Goal: Information Seeking & Learning: Learn about a topic

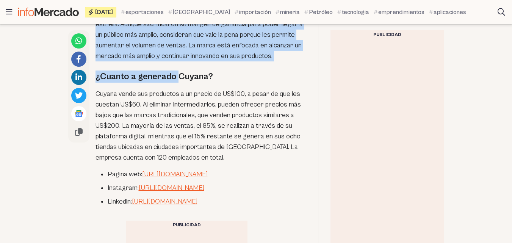
scroll to position [1146, 0]
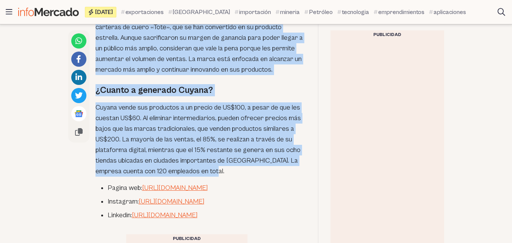
drag, startPoint x: 96, startPoint y: 36, endPoint x: 234, endPoint y: 152, distance: 180.3
copy div "Karla Gallardo, una mujer de Quito, está cambiando la moda femenina en los Esta…"
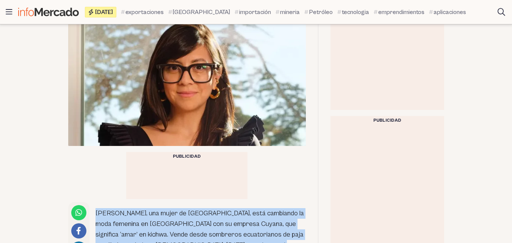
scroll to position [243, 0]
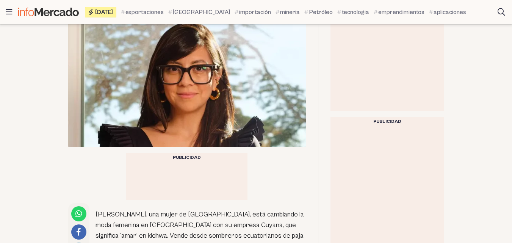
click at [193, 162] on div at bounding box center [186, 181] width 121 height 38
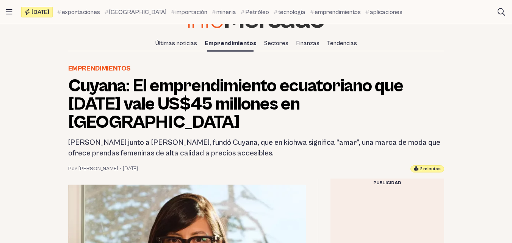
scroll to position [71, 0]
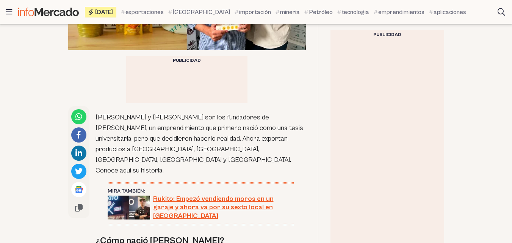
scroll to position [340, 0]
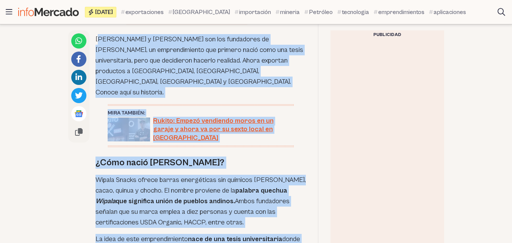
drag, startPoint x: 97, startPoint y: 115, endPoint x: 200, endPoint y: 239, distance: 161.1
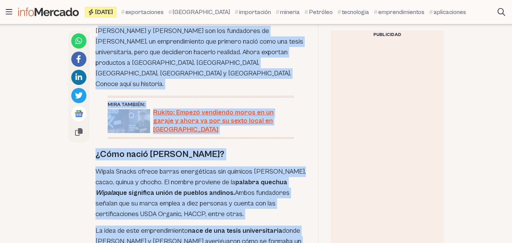
click at [108, 33] on p "[PERSON_NAME] y [PERSON_NAME] son los fundadores de [PERSON_NAME], un emprendim…" at bounding box center [200, 58] width 210 height 64
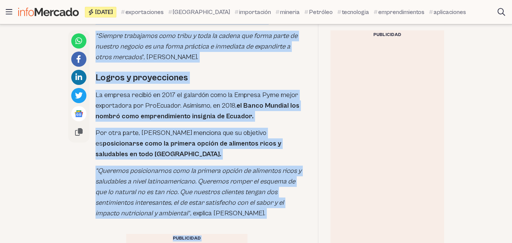
scroll to position [1942, 0]
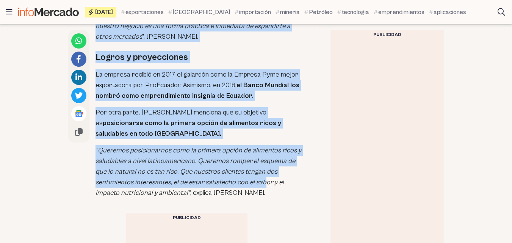
drag, startPoint x: 95, startPoint y: 31, endPoint x: 227, endPoint y: 110, distance: 153.7
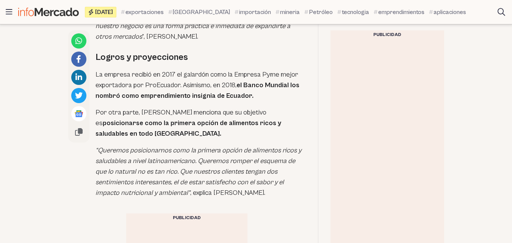
click at [187, 145] on p "“Queremos posicionarnos como la primera opción de alimentos ricos y saludables …" at bounding box center [200, 171] width 210 height 53
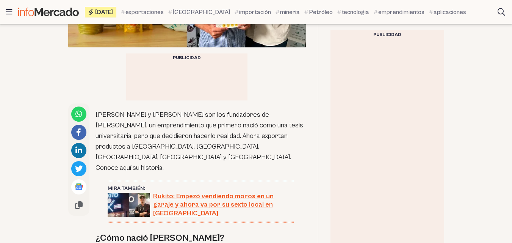
scroll to position [395, 0]
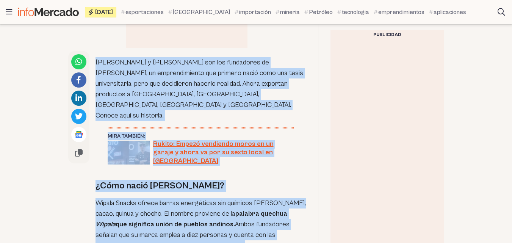
drag, startPoint x: 179, startPoint y: 115, endPoint x: 95, endPoint y: 65, distance: 98.3
copy div "Lorem Ipsumdolo s Ametc Adipis eli sed doeiusmodt in Utlabo Etdolo, ma aliquaen…"
